Goal: Information Seeking & Learning: Learn about a topic

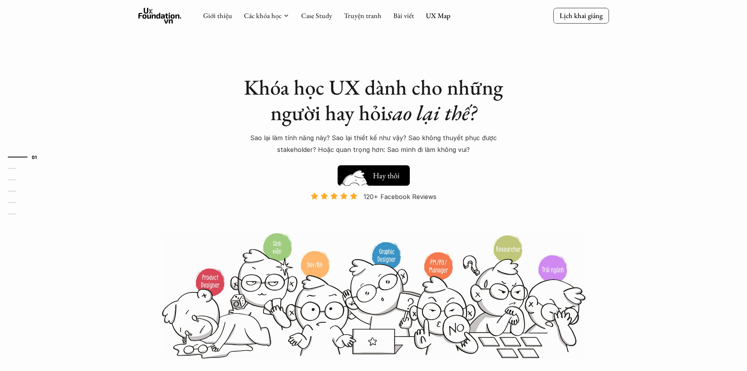
click at [391, 173] on h5 "Xem thử" at bounding box center [387, 177] width 29 height 11
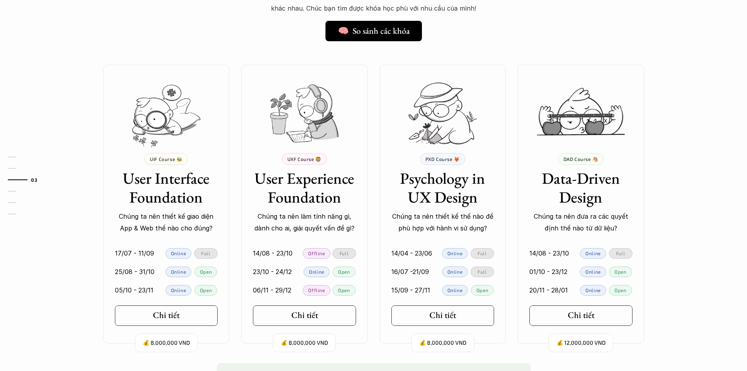
scroll to position [752, 0]
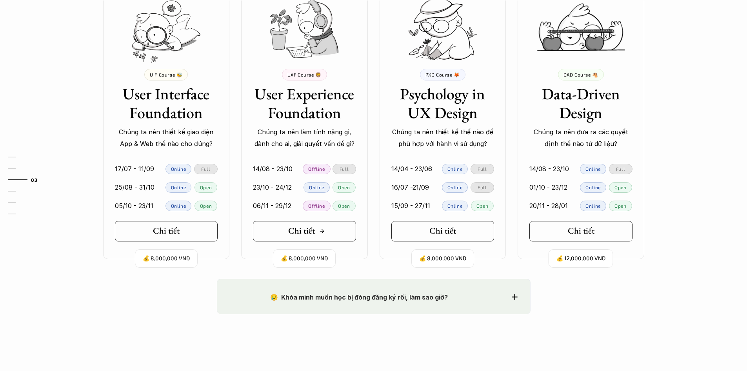
click at [313, 230] on h5 "Chi tiết" at bounding box center [301, 231] width 27 height 10
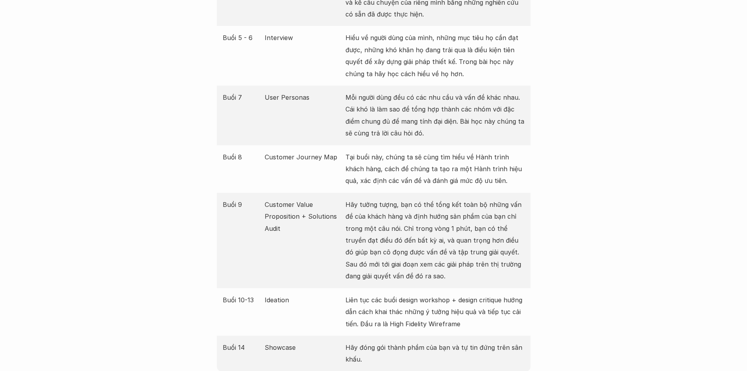
scroll to position [1373, 0]
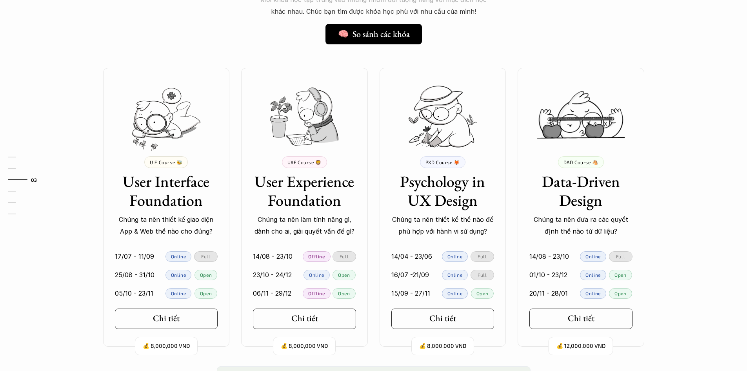
scroll to position [752, 0]
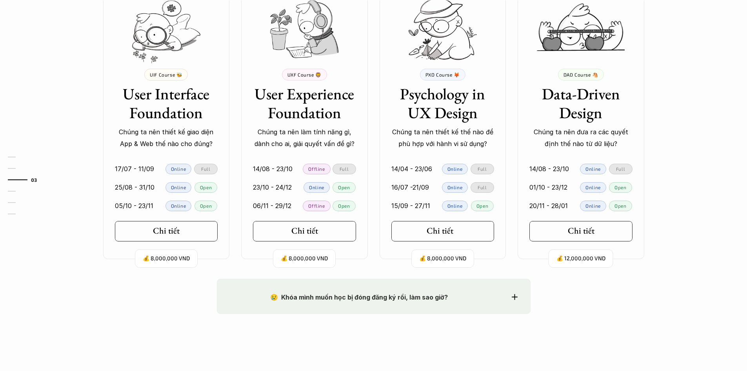
click at [460, 232] on icon at bounding box center [460, 231] width 6 height 6
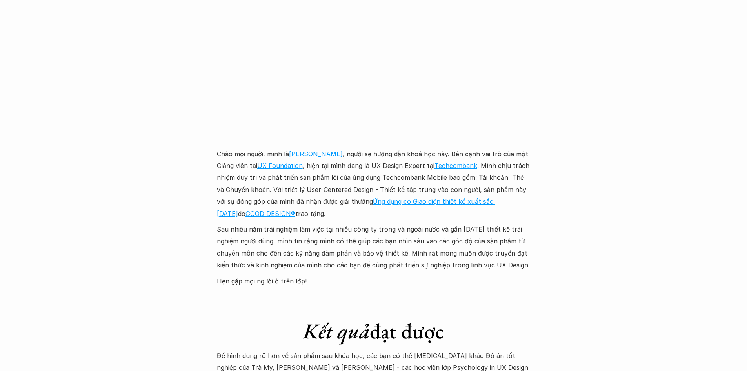
scroll to position [2197, 0]
